Goal: Task Accomplishment & Management: Manage account settings

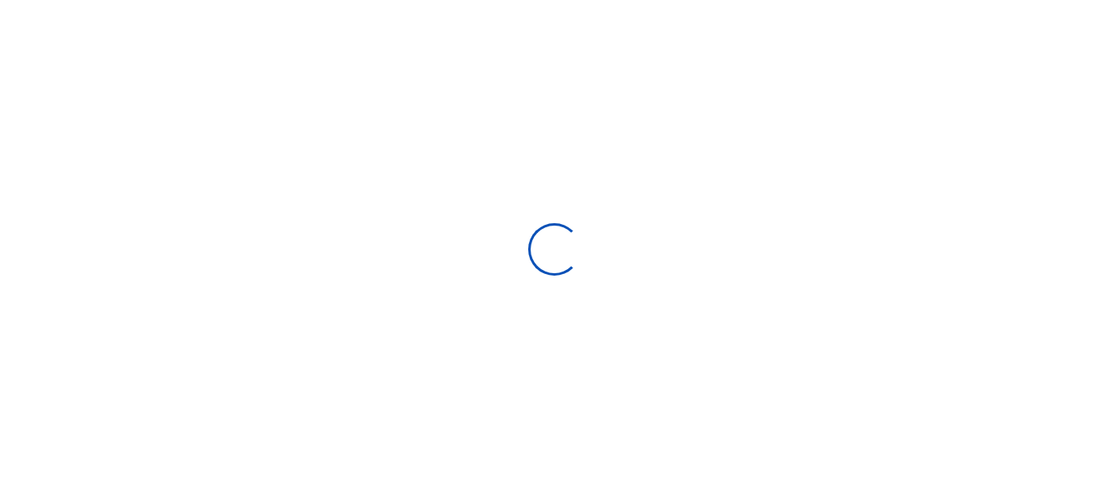
select select
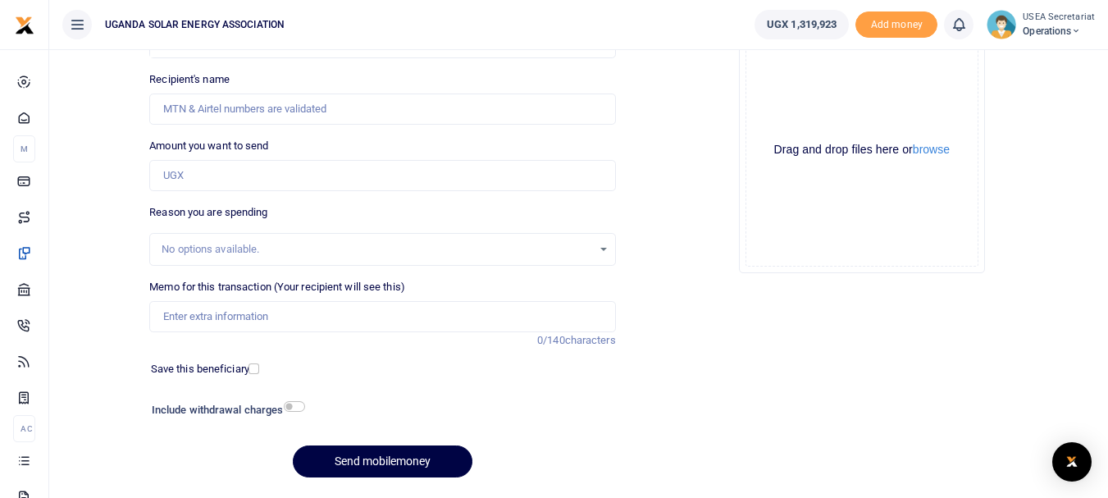
scroll to position [212, 0]
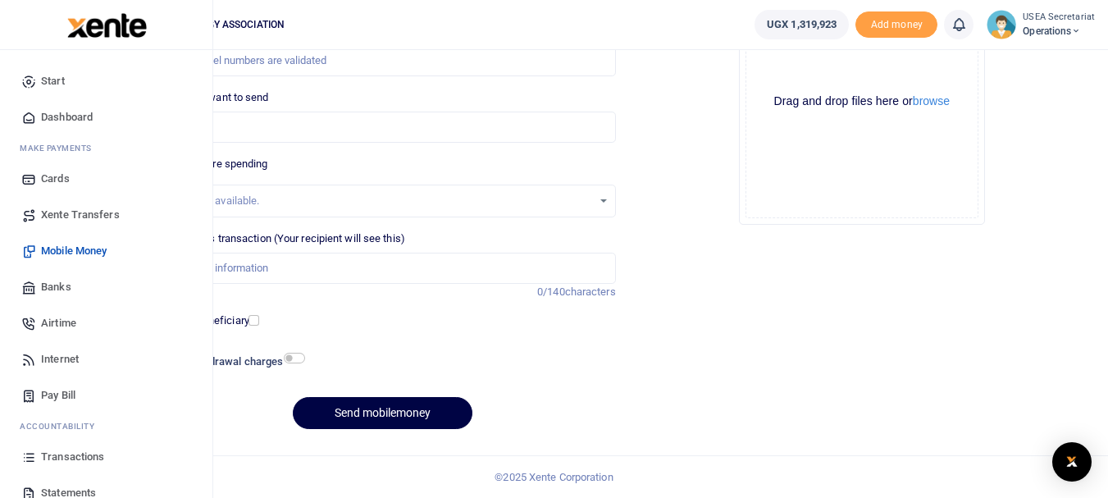
click at [75, 452] on span "Transactions" at bounding box center [72, 457] width 63 height 16
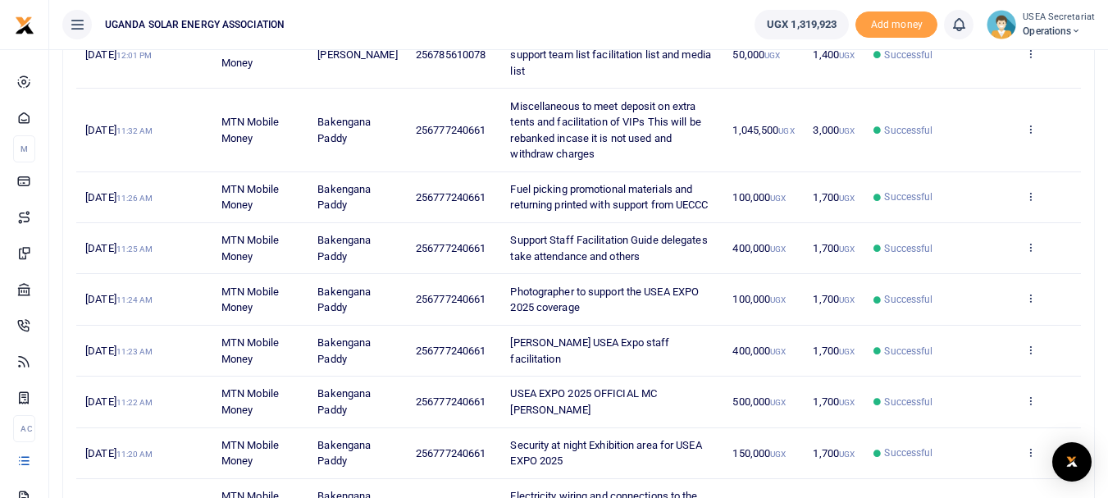
scroll to position [449, 0]
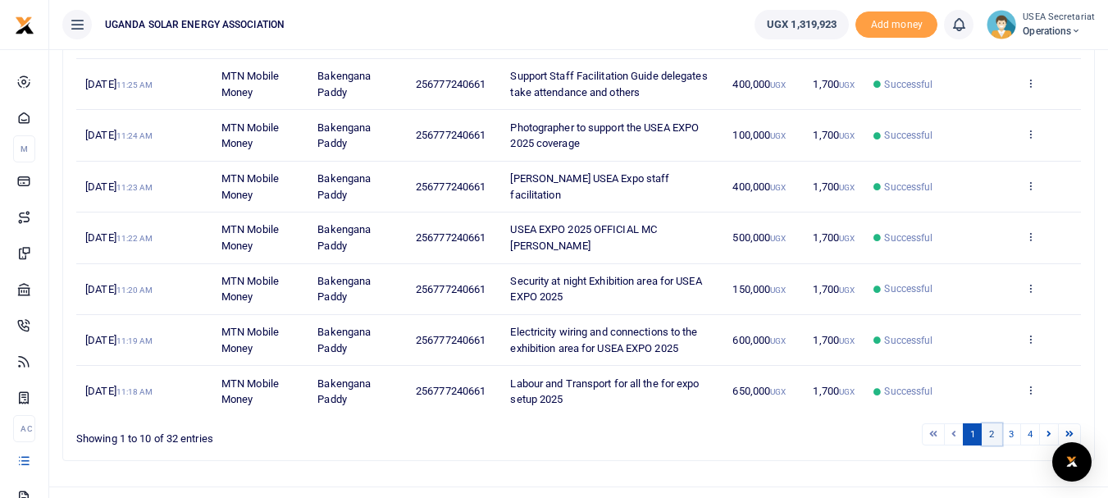
click at [994, 423] on link "2" at bounding box center [992, 434] width 20 height 22
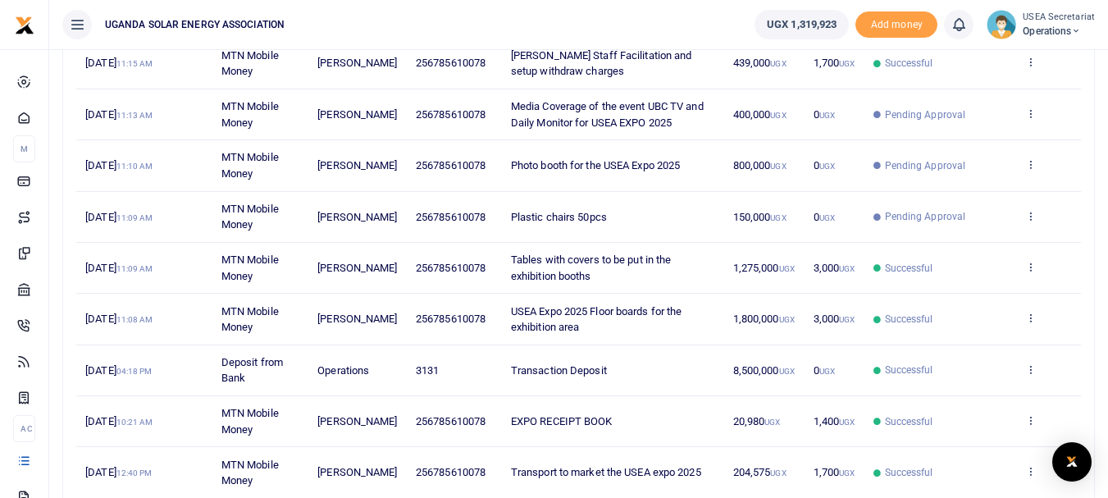
scroll to position [432, 0]
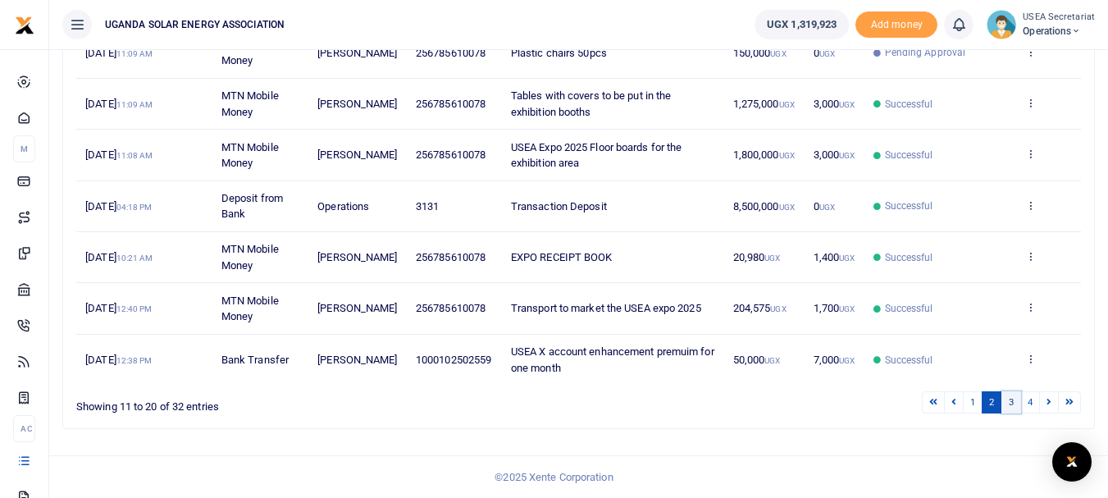
click at [1016, 406] on link "3" at bounding box center [1012, 402] width 20 height 22
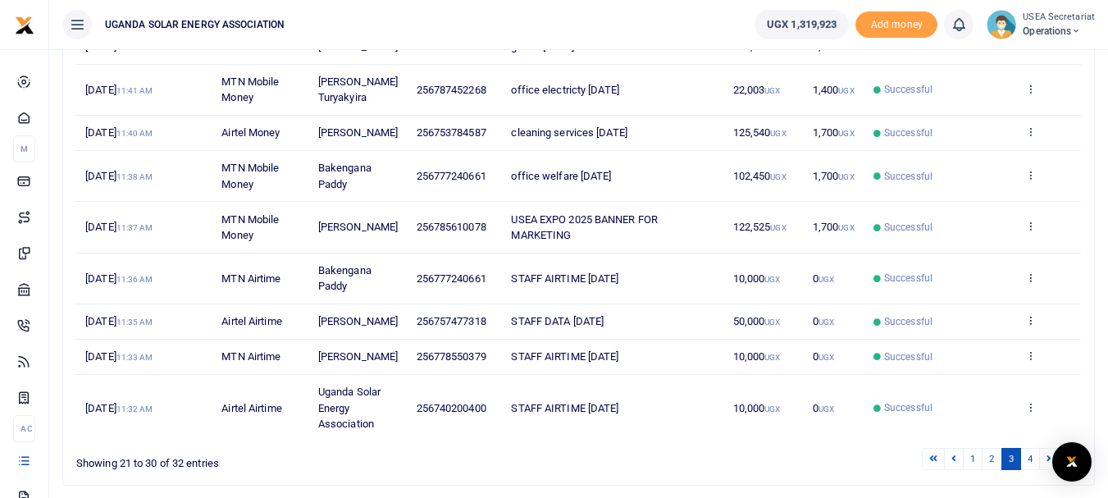
scroll to position [481, 0]
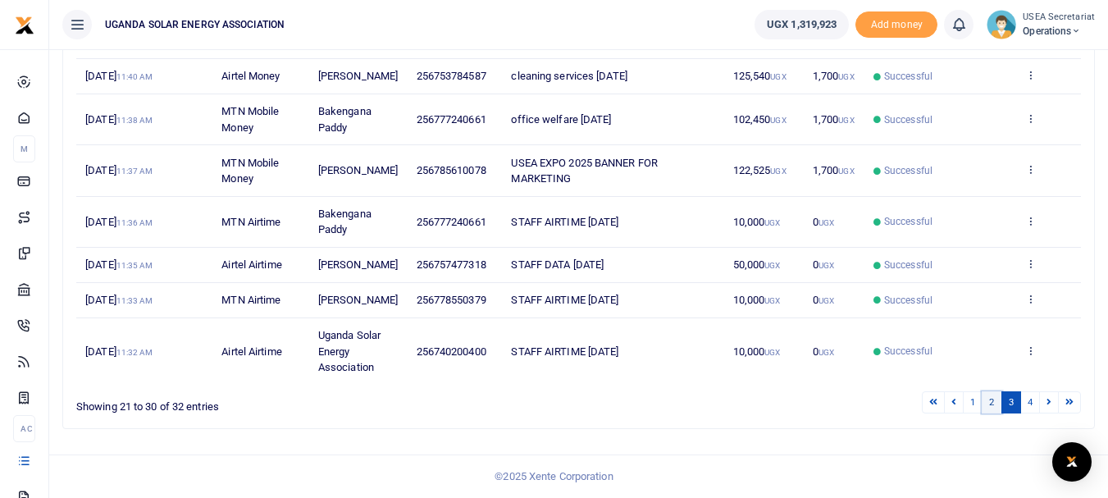
click at [990, 408] on link "2" at bounding box center [992, 402] width 20 height 22
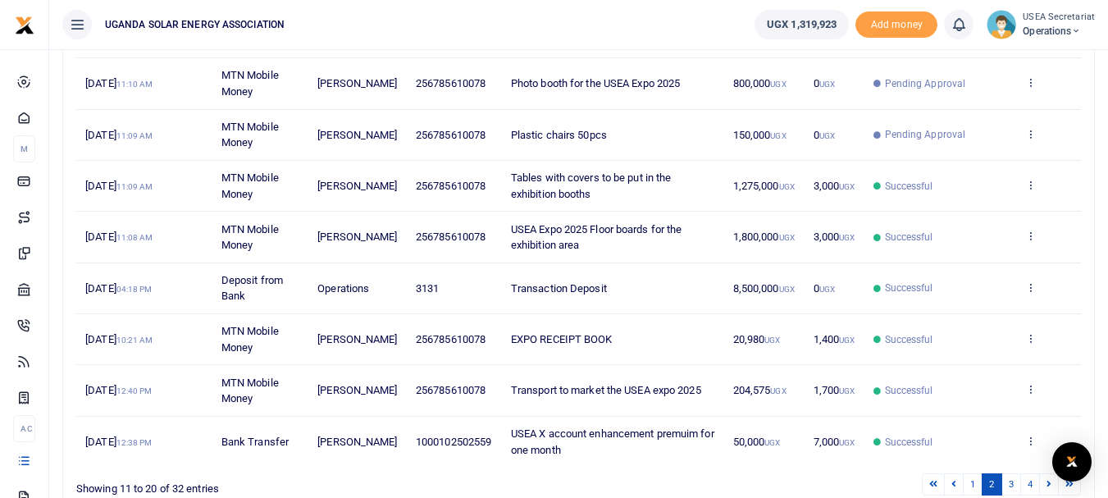
scroll to position [432, 0]
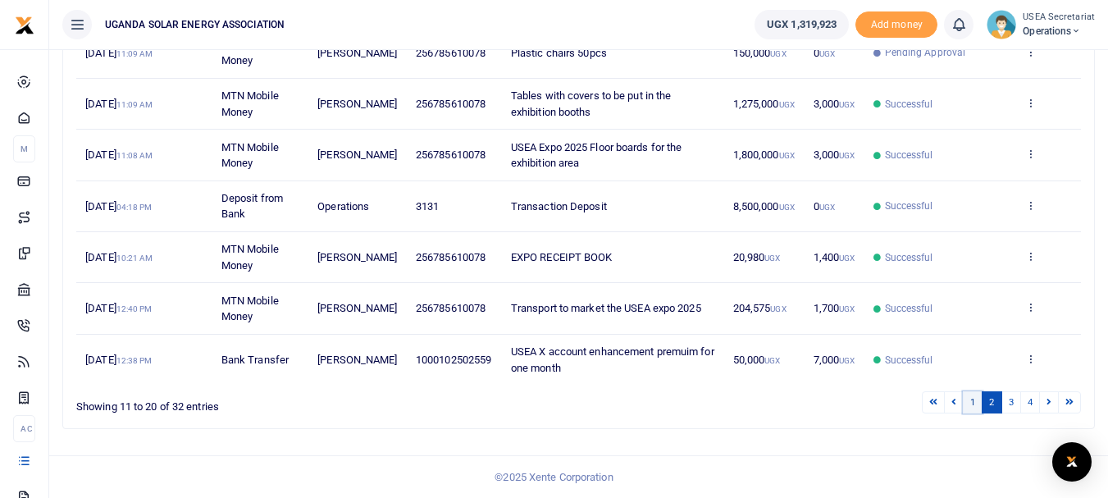
click at [970, 400] on link "1" at bounding box center [973, 402] width 20 height 22
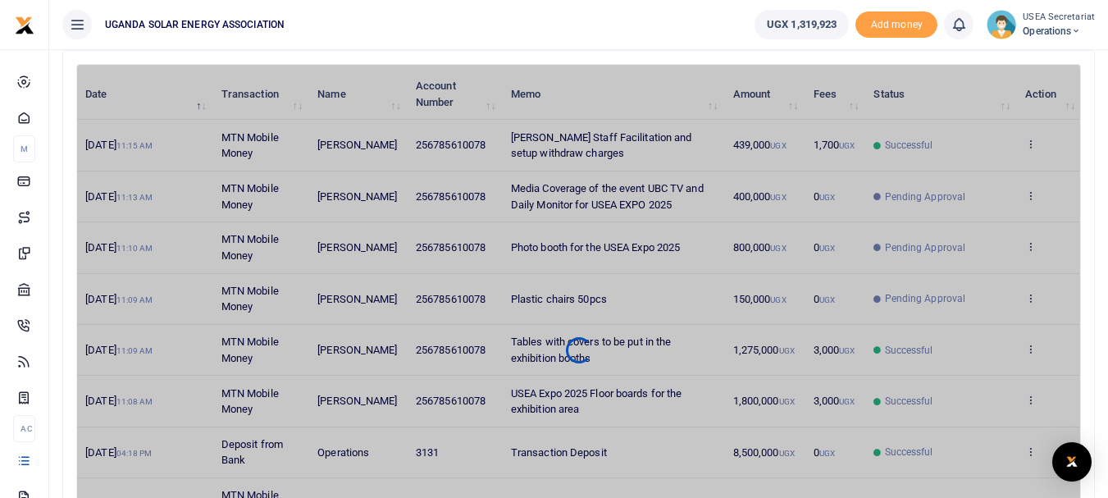
scroll to position [0, 0]
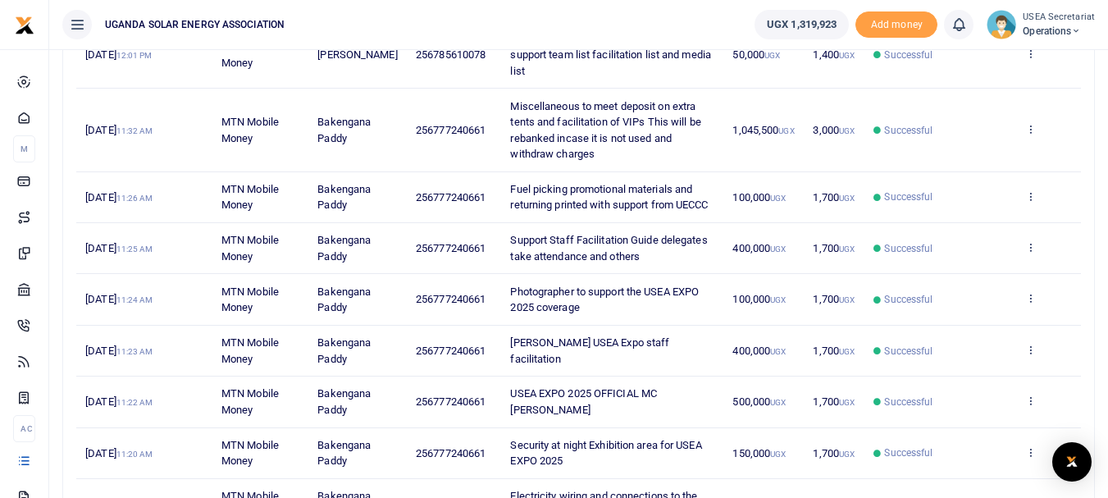
scroll to position [449, 0]
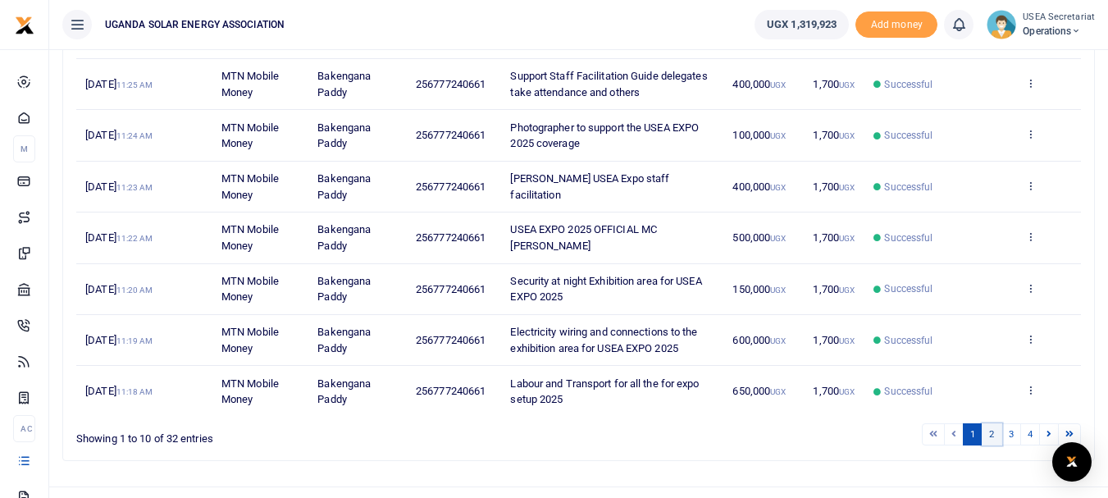
click at [993, 423] on link "2" at bounding box center [992, 434] width 20 height 22
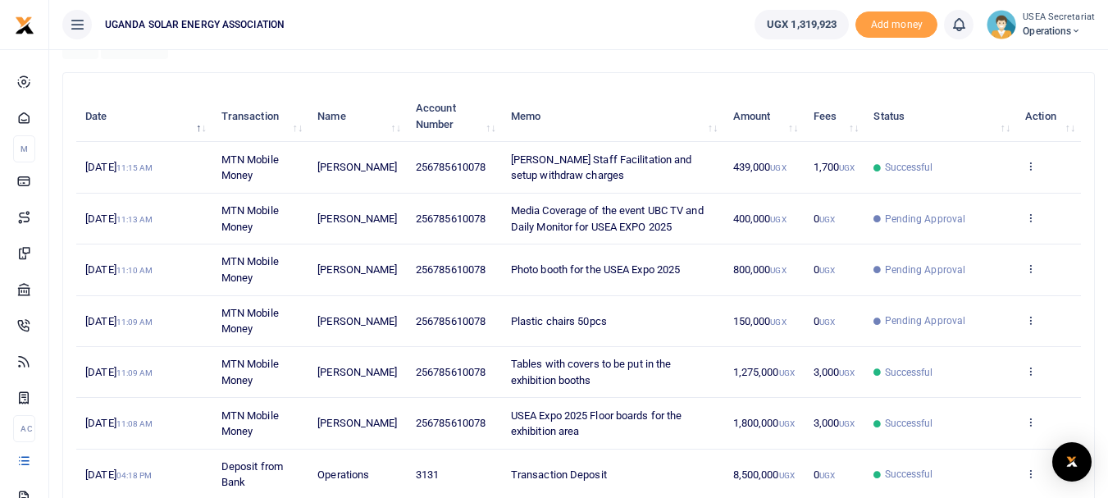
scroll to position [82, 0]
